Goal: Transaction & Acquisition: Purchase product/service

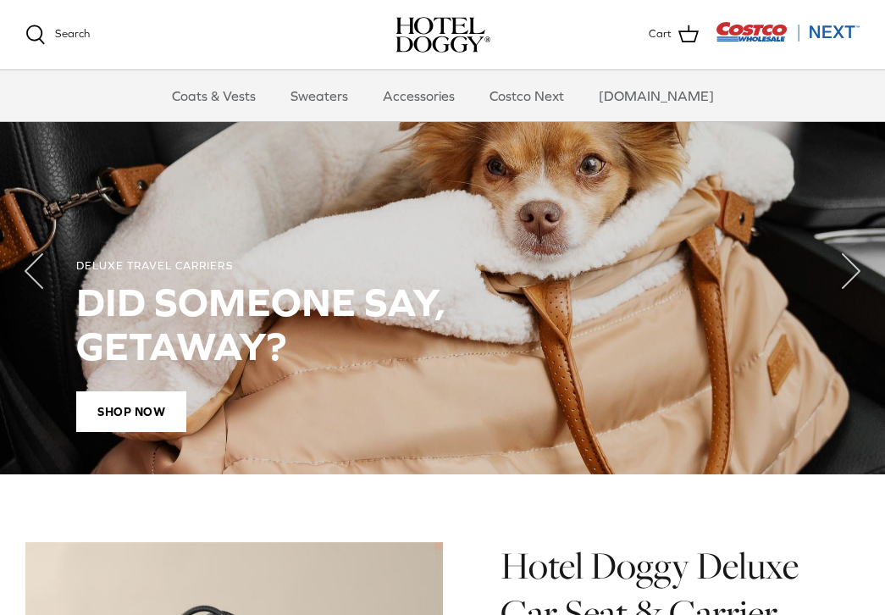
scroll to position [1189, 0]
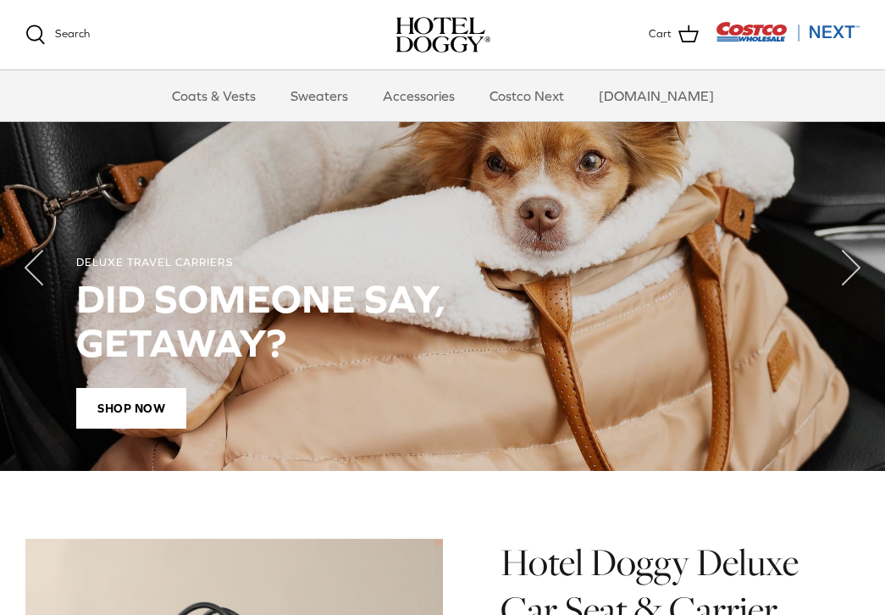
click at [174, 387] on div "DELUXE TRAVEL CARRIERS DID SOMEONE SAY, GETAWAY? Shop Now" at bounding box center [442, 342] width 733 height 173
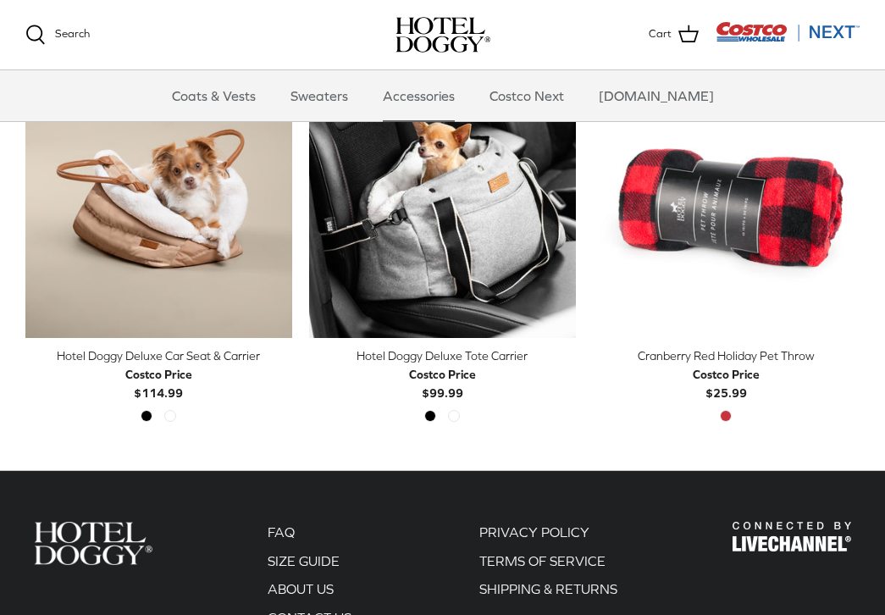
scroll to position [448, 0]
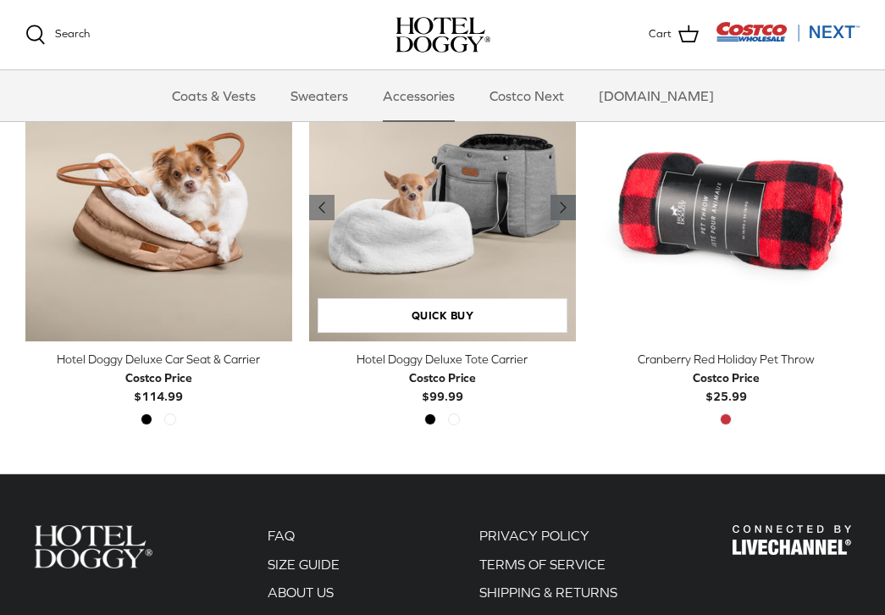
click at [565, 211] on icon "Right" at bounding box center [563, 207] width 20 height 20
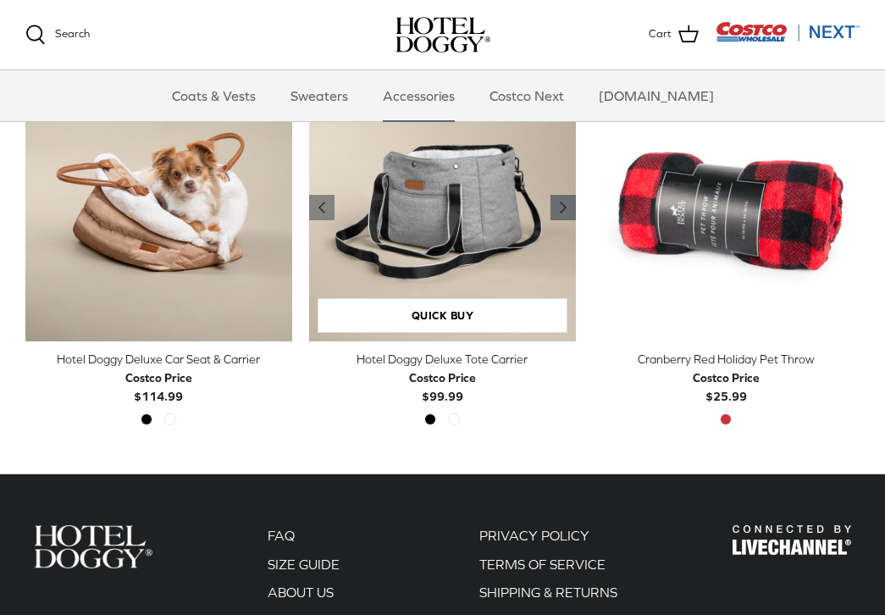
click at [565, 212] on icon "Right" at bounding box center [563, 207] width 20 height 20
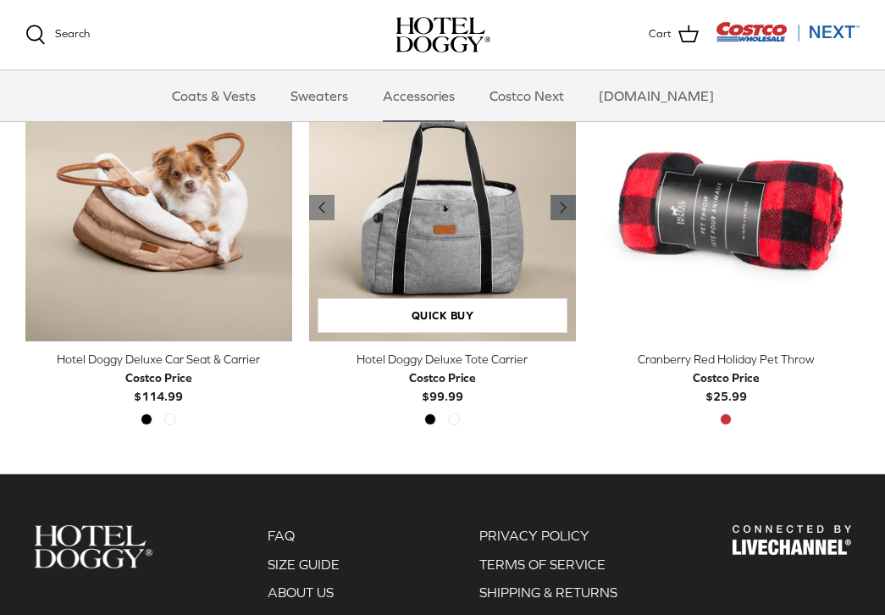
click at [565, 212] on icon "Right" at bounding box center [563, 207] width 20 height 20
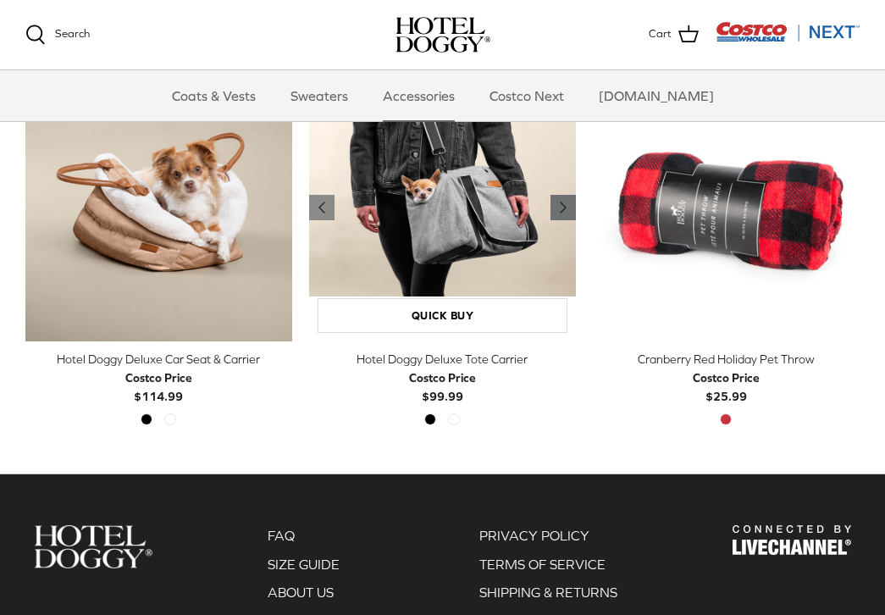
click at [565, 212] on icon "Right" at bounding box center [563, 207] width 20 height 20
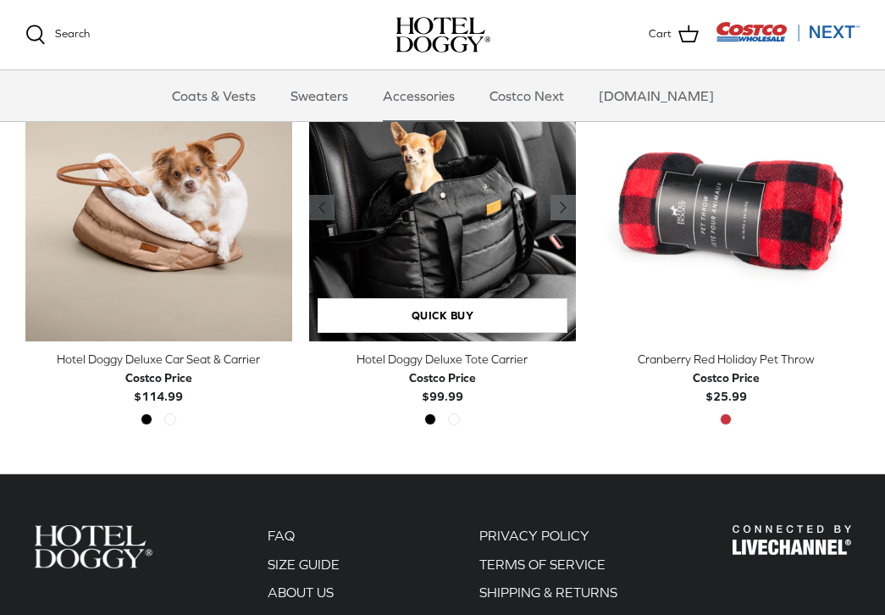
click at [565, 213] on icon "Right" at bounding box center [563, 207] width 20 height 20
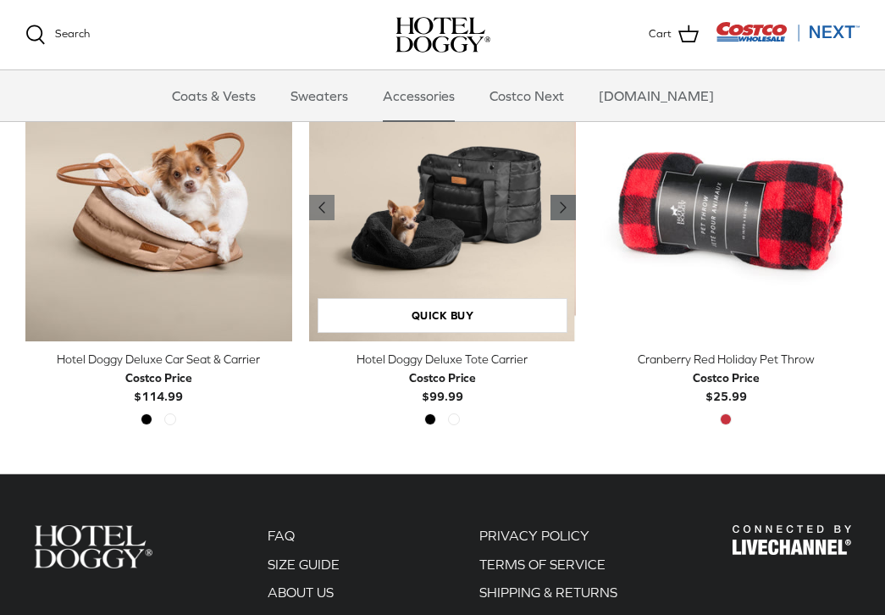
click at [565, 213] on icon "Right" at bounding box center [563, 207] width 20 height 20
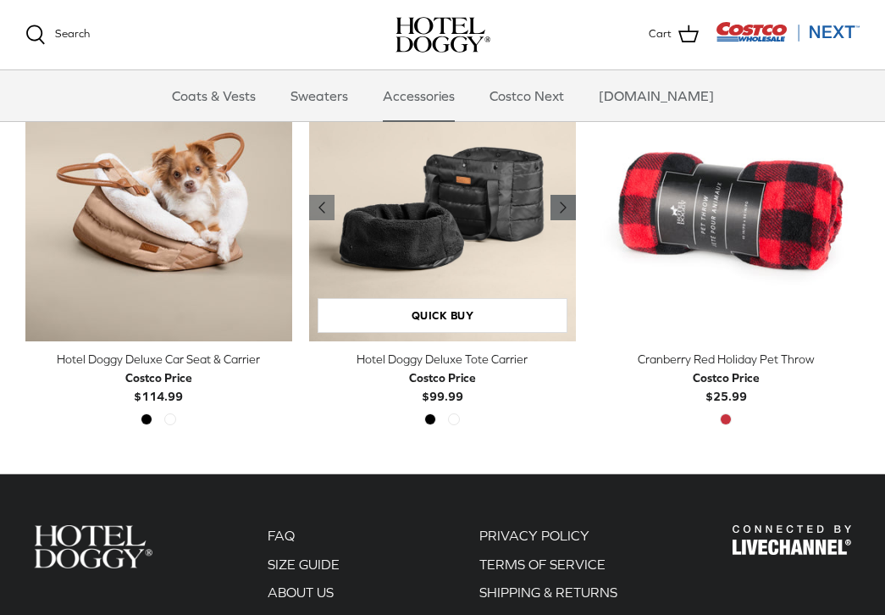
click at [565, 213] on icon "Right" at bounding box center [563, 207] width 20 height 20
